Goal: Find specific page/section: Find specific page/section

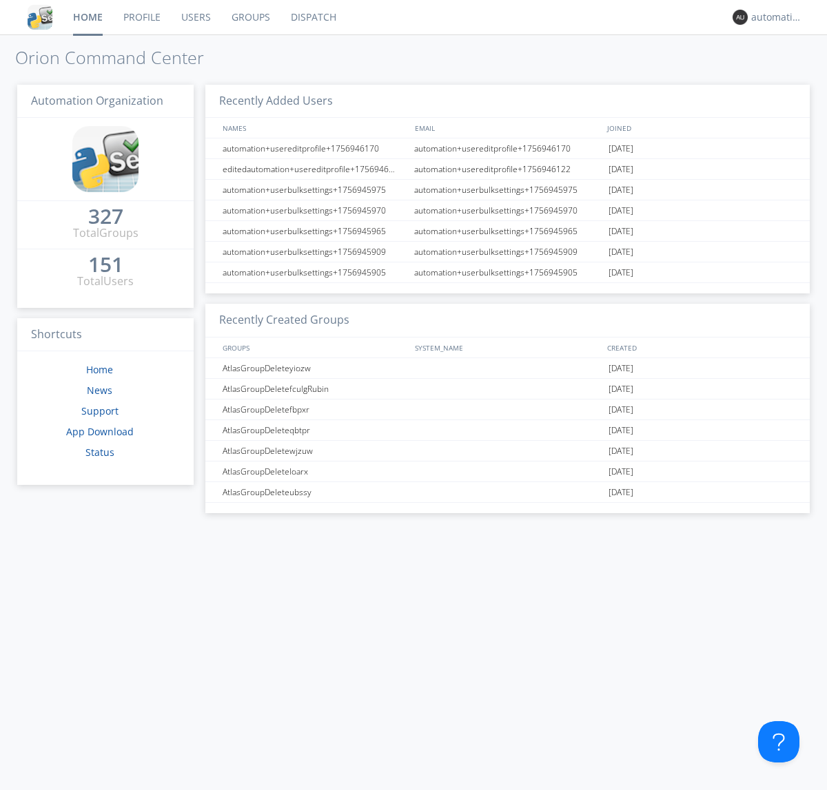
click at [312, 17] on link "Dispatch" at bounding box center [313, 17] width 66 height 34
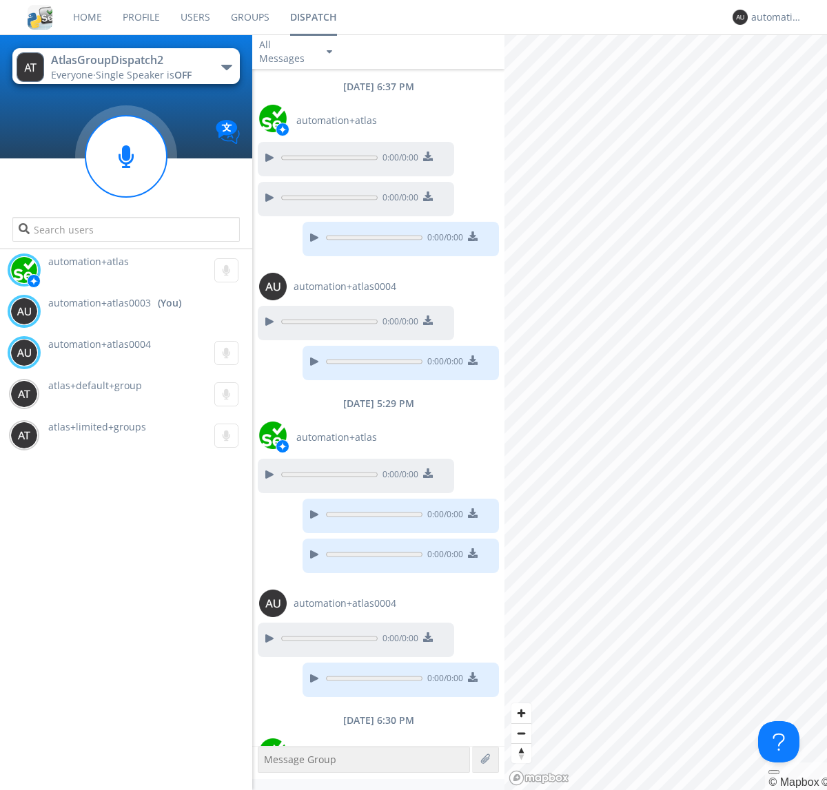
scroll to position [70, 0]
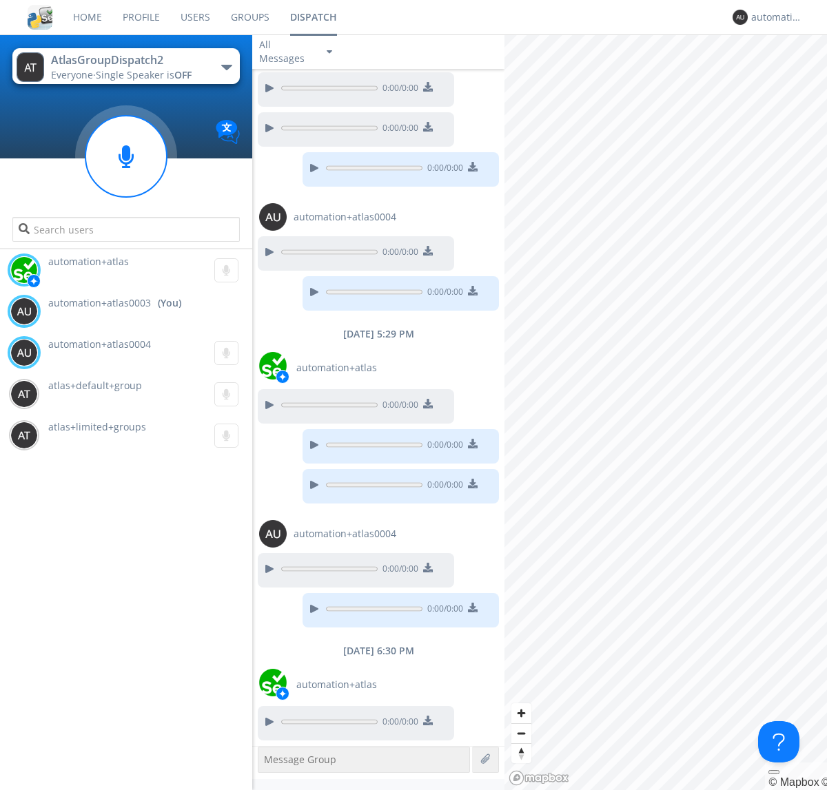
click at [226, 67] on div "button" at bounding box center [226, 68] width 11 height 6
click at [0, 0] on span "AtlasGroupDispatch" at bounding box center [0, 0] width 0 height 0
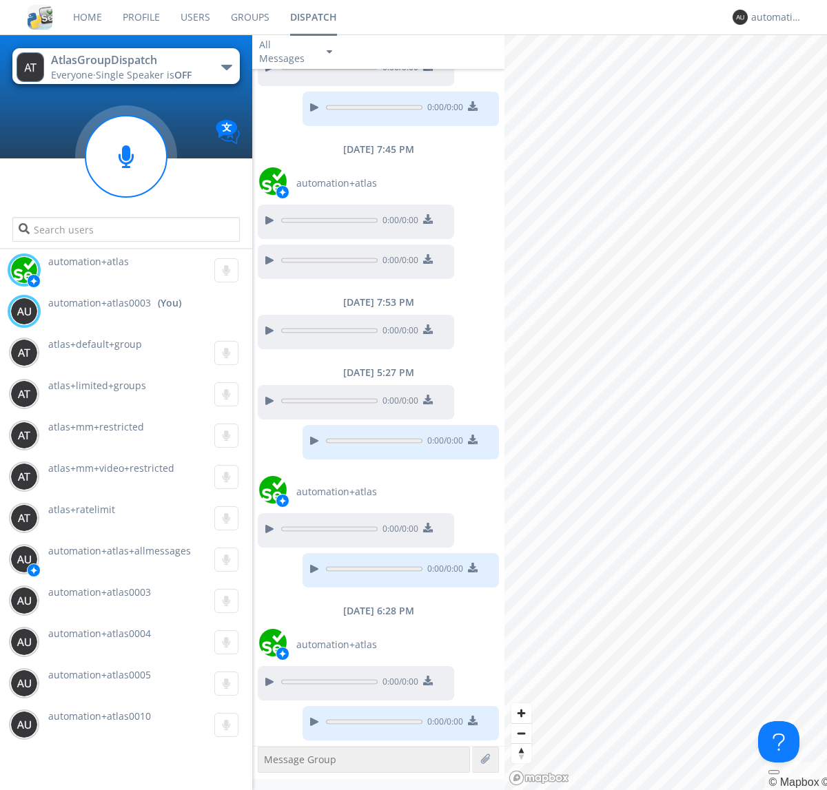
scroll to position [307, 0]
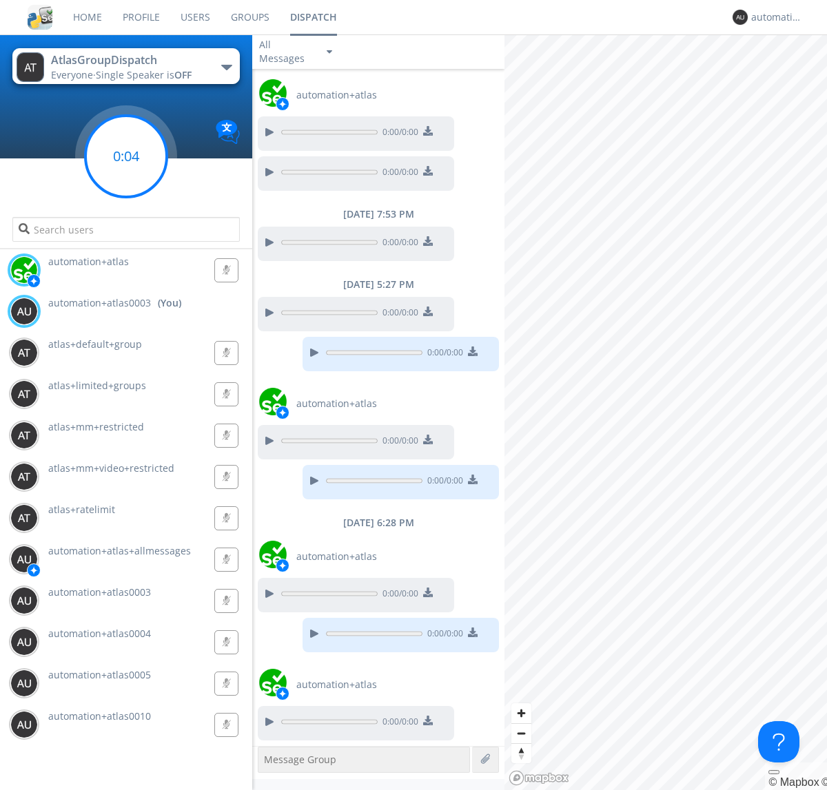
click at [126, 156] on g at bounding box center [125, 156] width 81 height 81
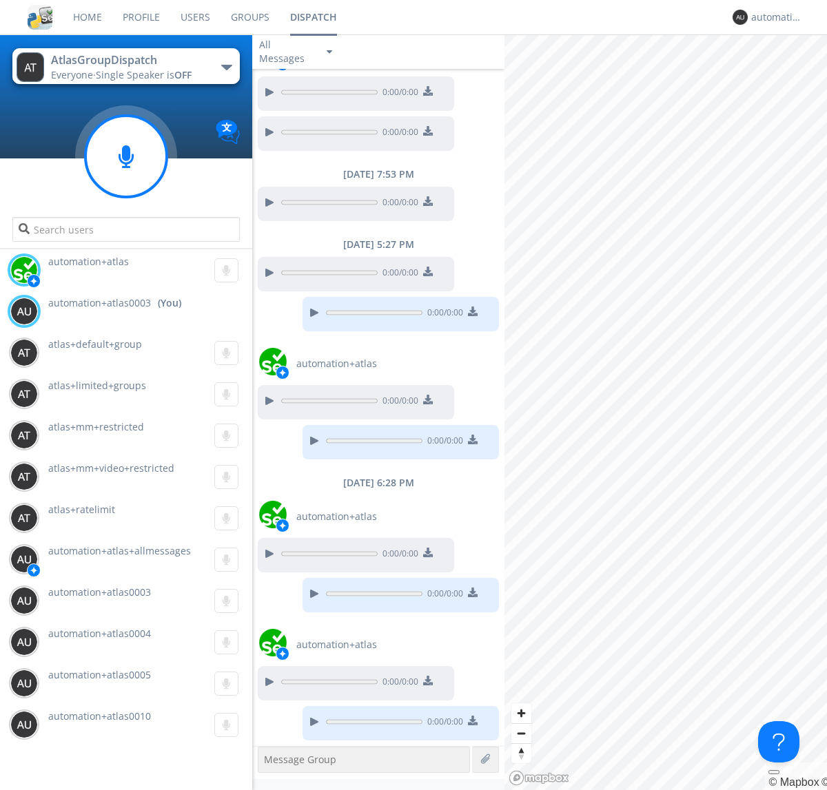
click at [226, 67] on div "button" at bounding box center [226, 68] width 11 height 6
click at [0, 0] on span "AtlasGroupDispatch2" at bounding box center [0, 0] width 0 height 0
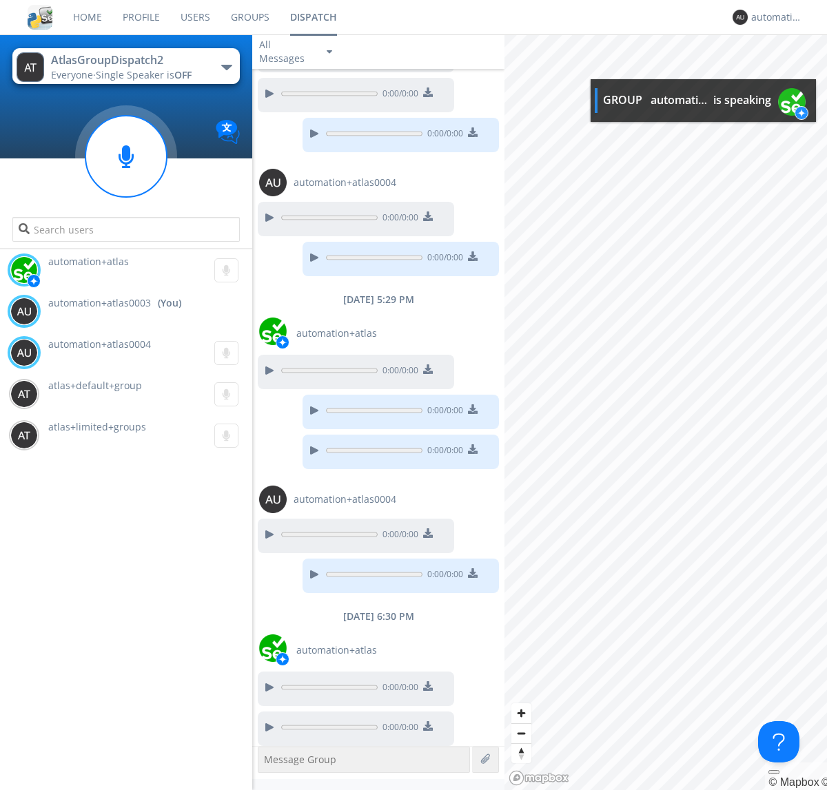
scroll to position [110, 0]
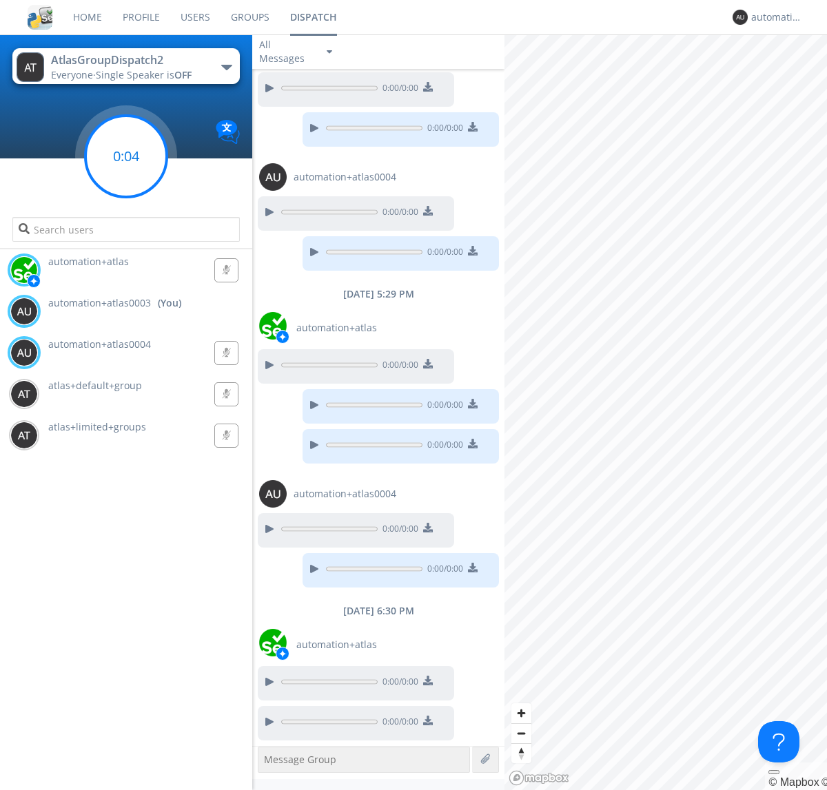
click at [126, 156] on g at bounding box center [125, 156] width 81 height 81
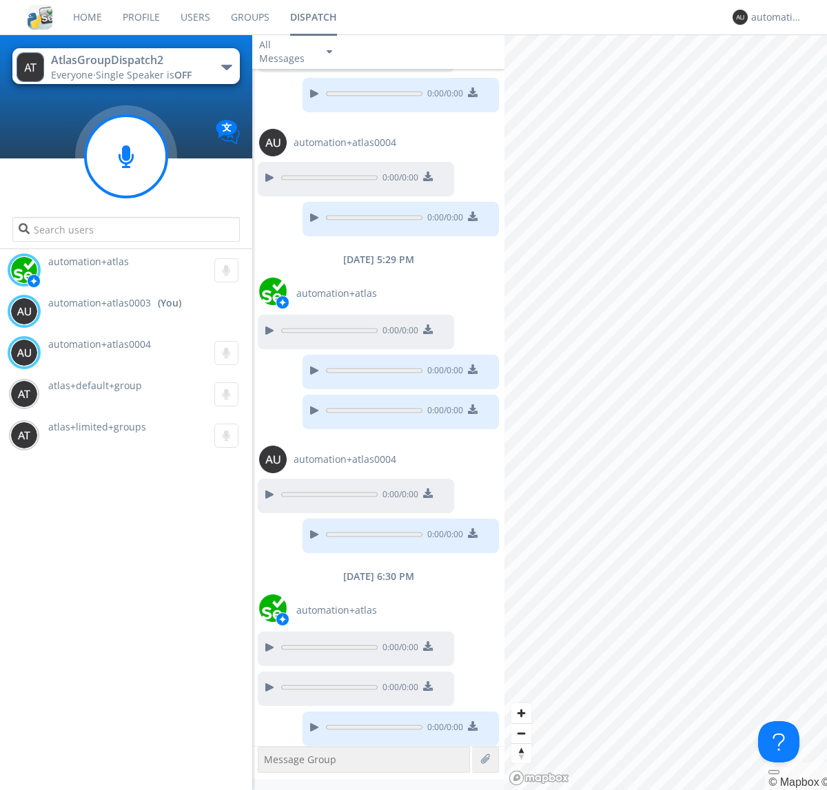
scroll to position [150, 0]
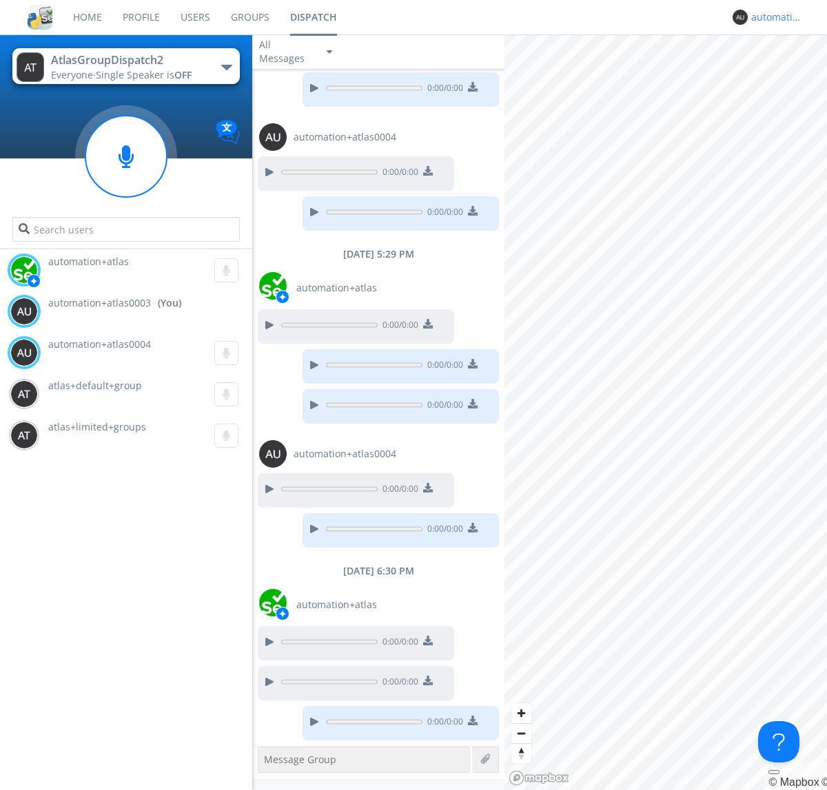
click at [773, 17] on div "automation+atlas0003" at bounding box center [777, 17] width 52 height 14
